Goal: Browse casually: Explore the website without a specific task or goal

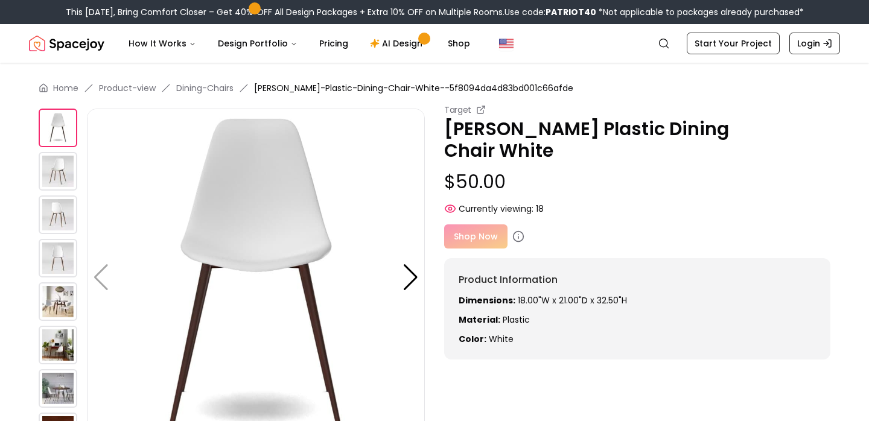
click at [477, 224] on div "Shop Now" at bounding box center [637, 236] width 386 height 24
click at [517, 231] on icon at bounding box center [518, 237] width 12 height 12
click at [472, 224] on div "Shop Now" at bounding box center [637, 236] width 386 height 24
click at [410, 283] on div at bounding box center [410, 277] width 16 height 27
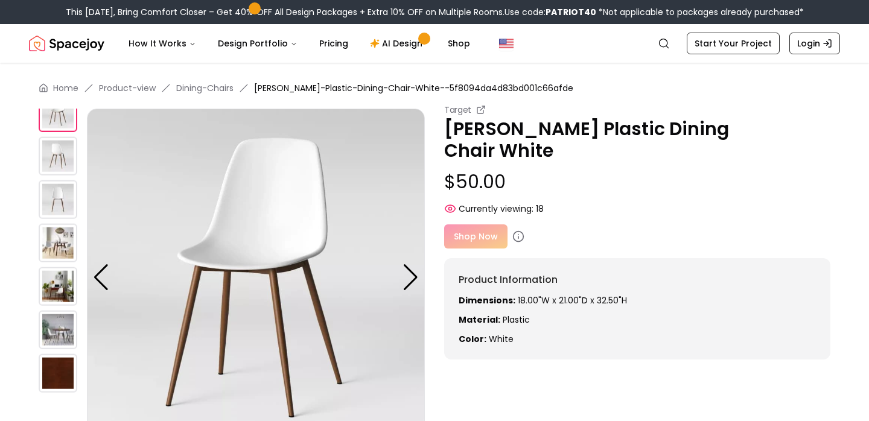
click at [477, 224] on div "Shop Now" at bounding box center [637, 236] width 386 height 24
click at [477, 110] on icon at bounding box center [481, 110] width 10 height 10
